Goal: Information Seeking & Learning: Learn about a topic

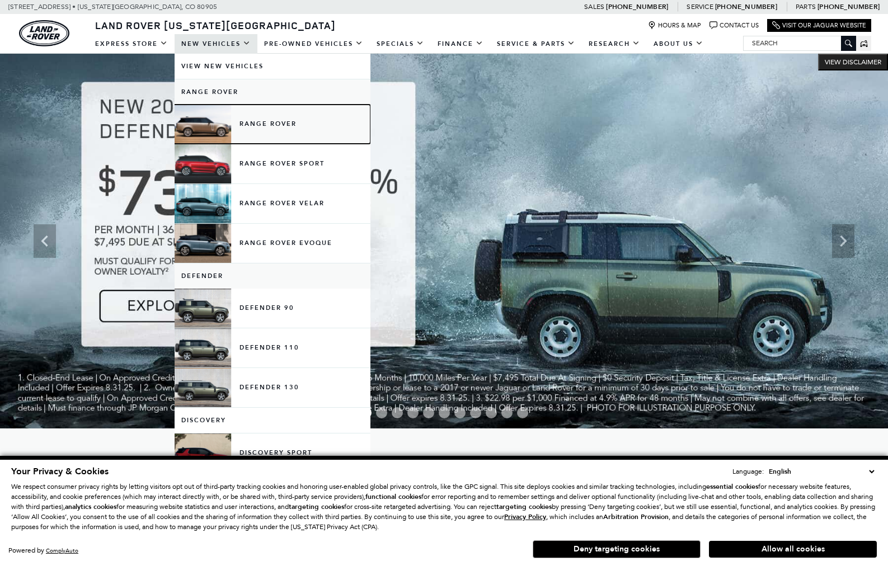
click at [250, 126] on link "Range Rover" at bounding box center [272, 124] width 196 height 39
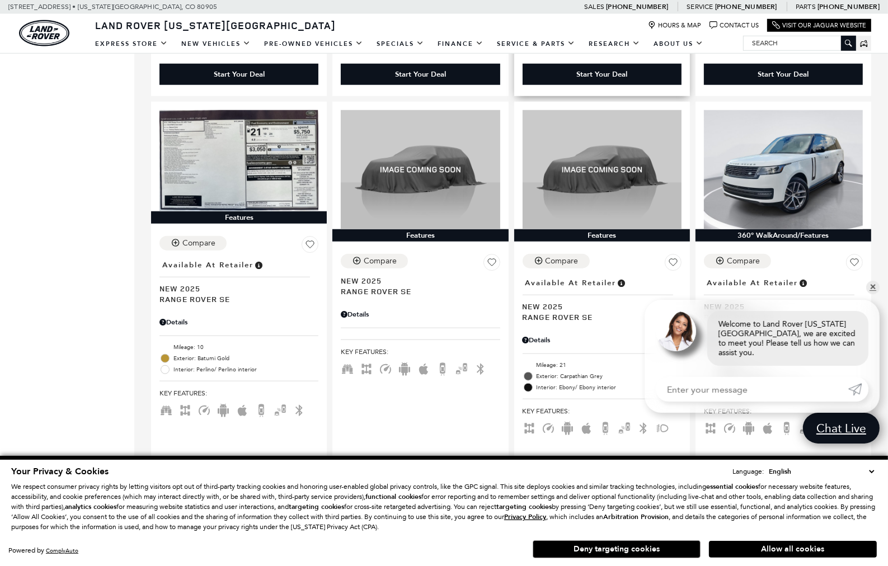
scroll to position [1174, 0]
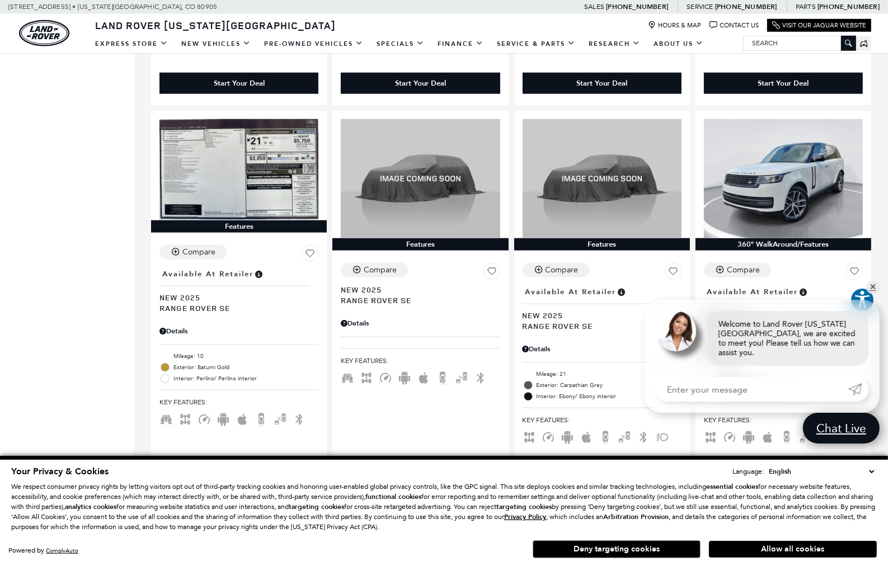
click at [318, 516] on img at bounding box center [238, 575] width 159 height 119
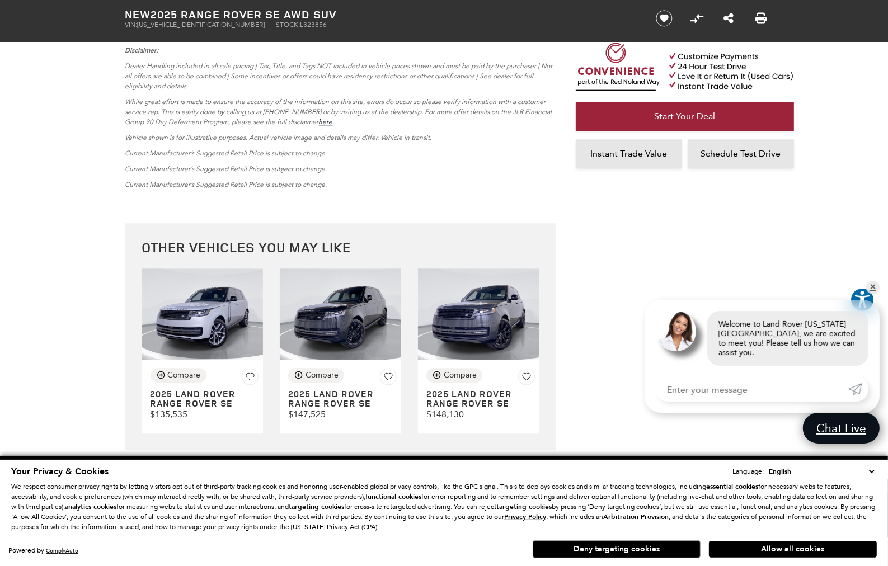
scroll to position [3132, 0]
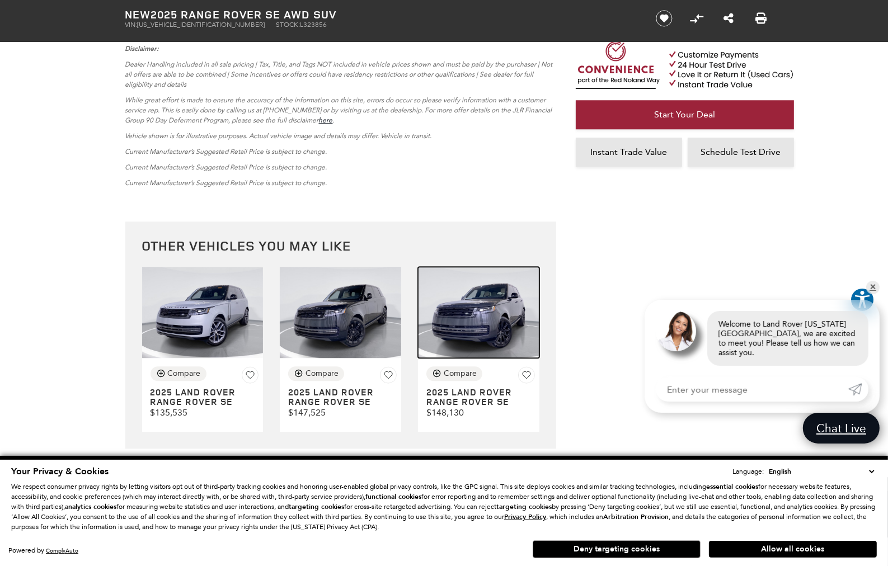
click at [485, 310] on img at bounding box center [478, 312] width 121 height 91
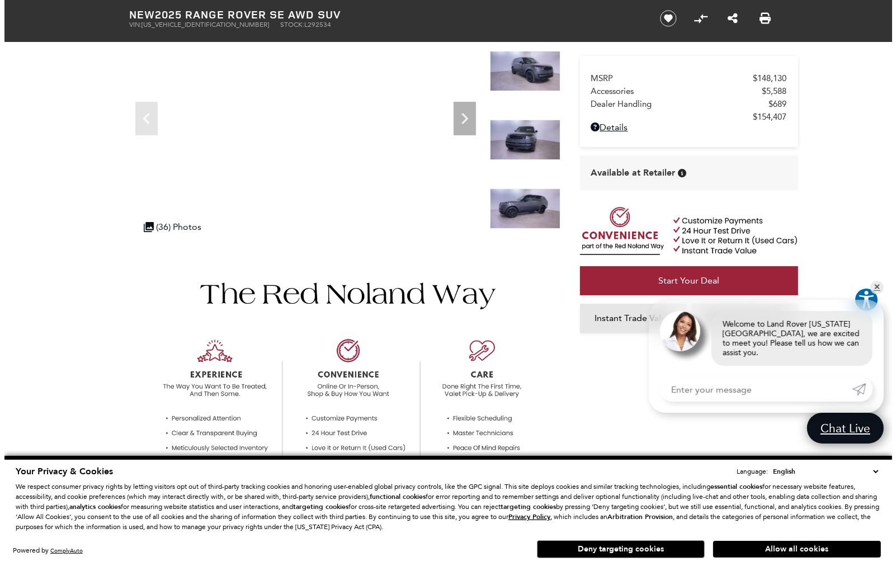
scroll to position [56, 0]
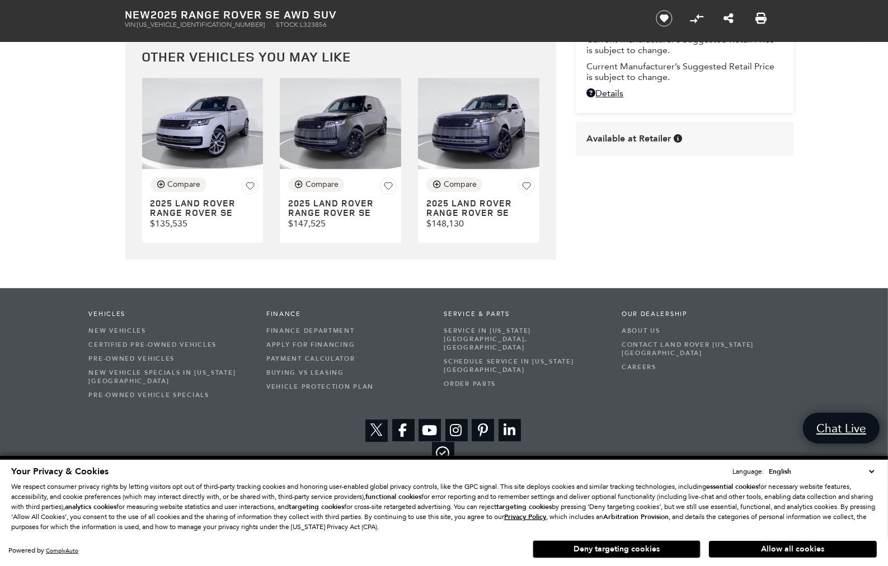
scroll to position [3321, 0]
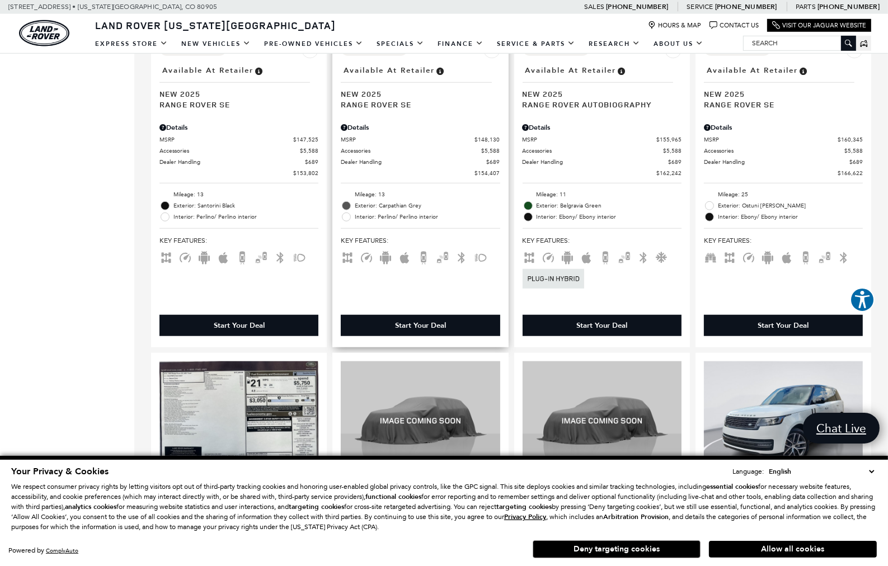
scroll to position [839, 0]
